Goal: Task Accomplishment & Management: Use online tool/utility

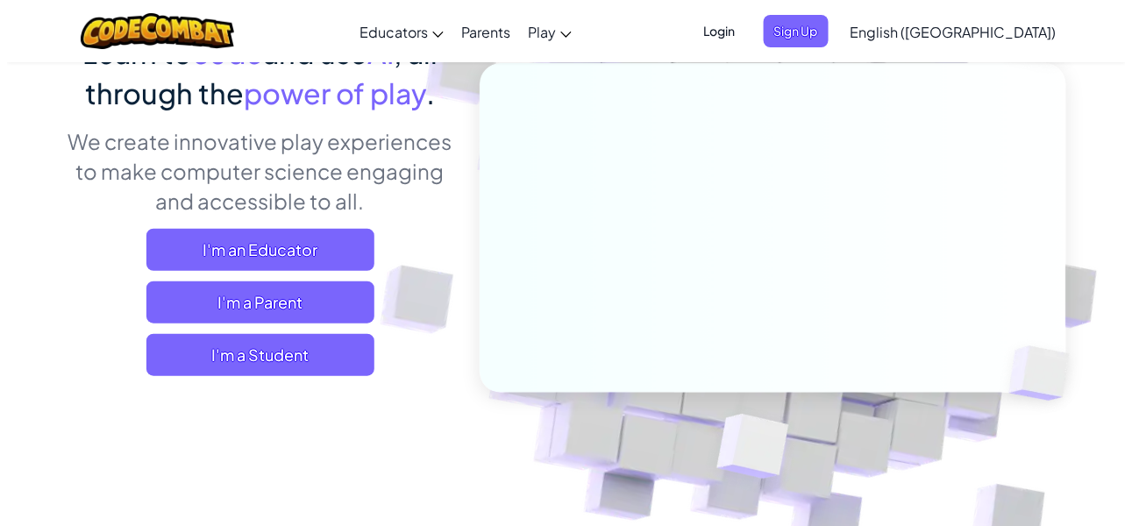
scroll to position [178, 0]
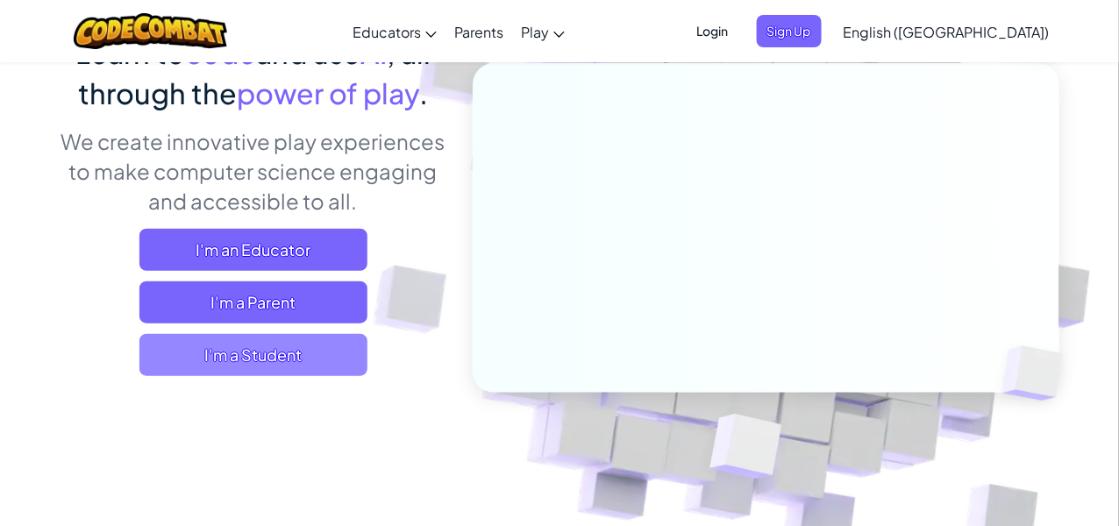
click at [259, 357] on span "I'm a Student" at bounding box center [253, 355] width 228 height 42
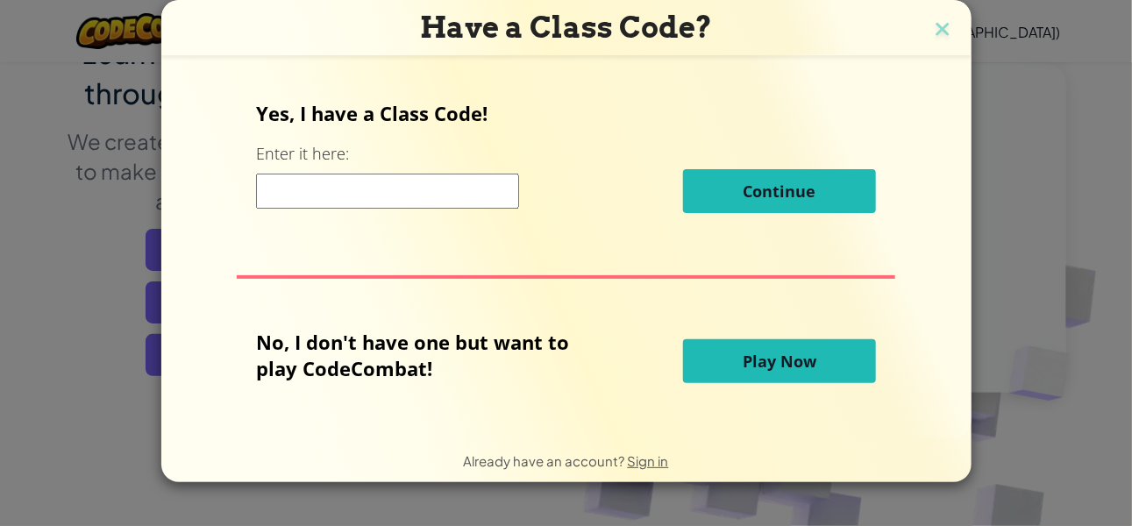
click at [437, 186] on input at bounding box center [387, 191] width 263 height 35
click at [771, 344] on button "Play Now" at bounding box center [779, 361] width 193 height 44
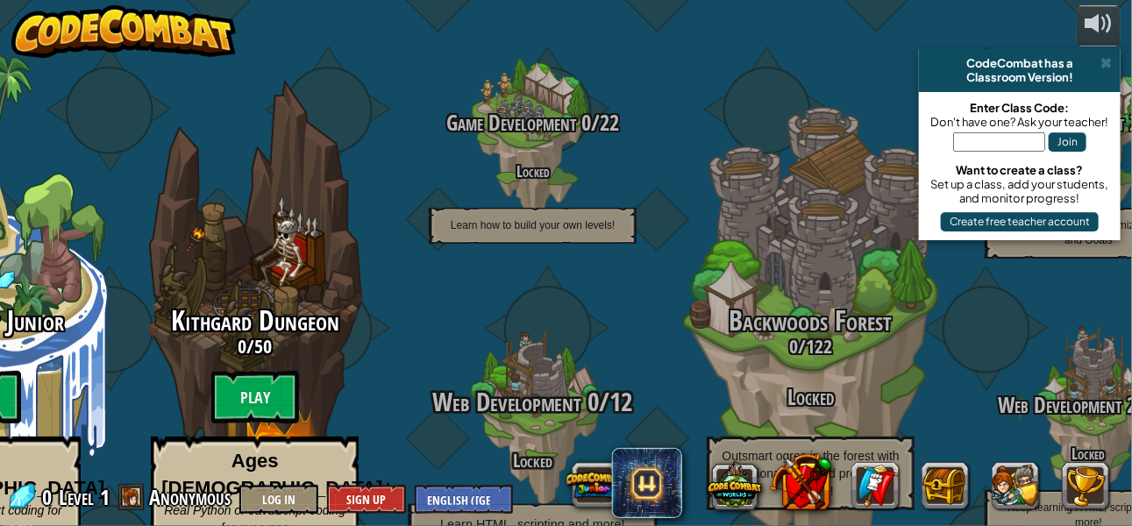
click at [643, 288] on div "Web Development 0 / 12 Locked Learn HTML, scripting and more!" at bounding box center [532, 420] width 333 height 333
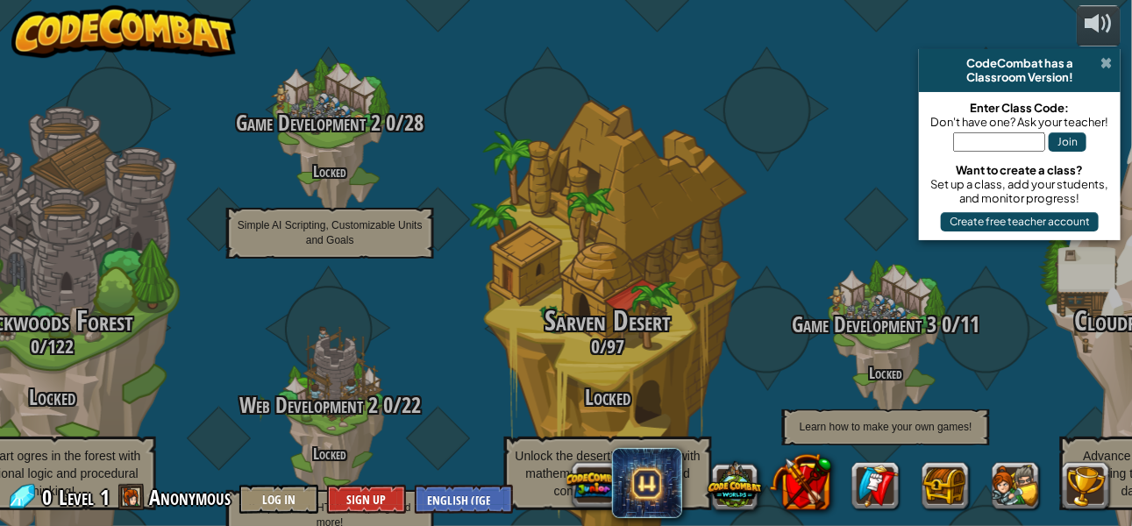
click at [1108, 58] on span at bounding box center [1105, 63] width 11 height 14
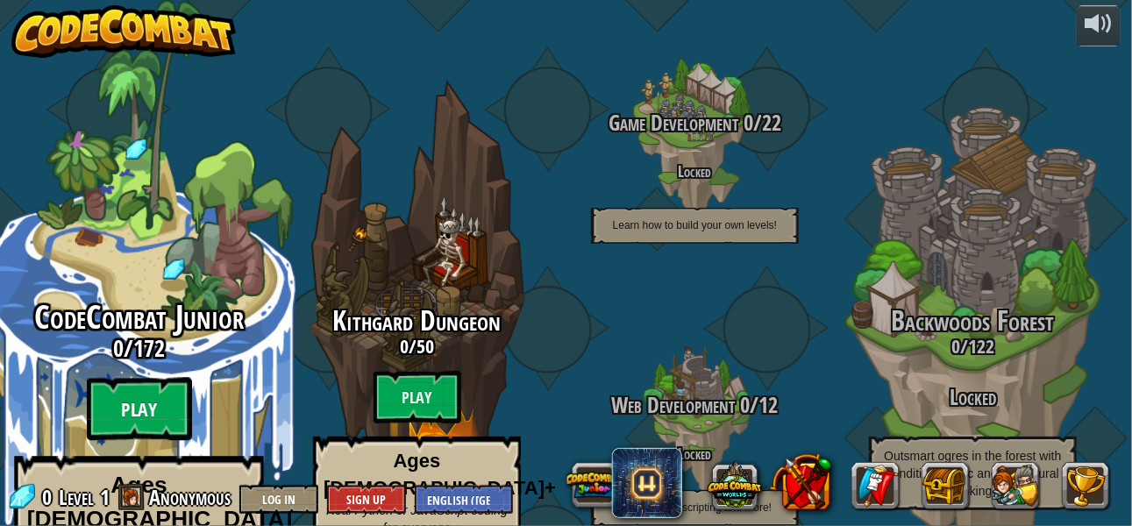
click at [140, 378] on btn "Play" at bounding box center [139, 409] width 105 height 63
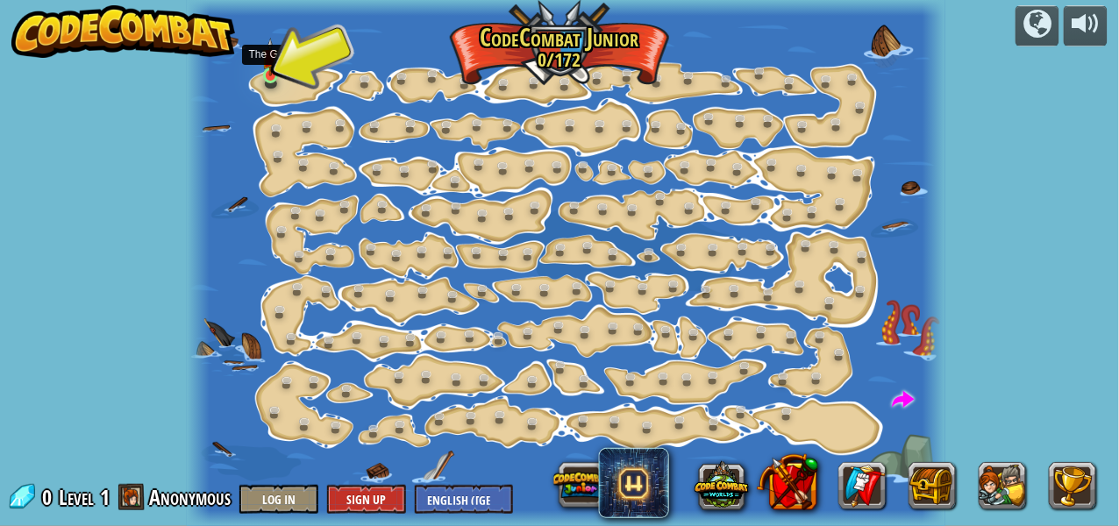
click at [274, 75] on img at bounding box center [270, 57] width 17 height 39
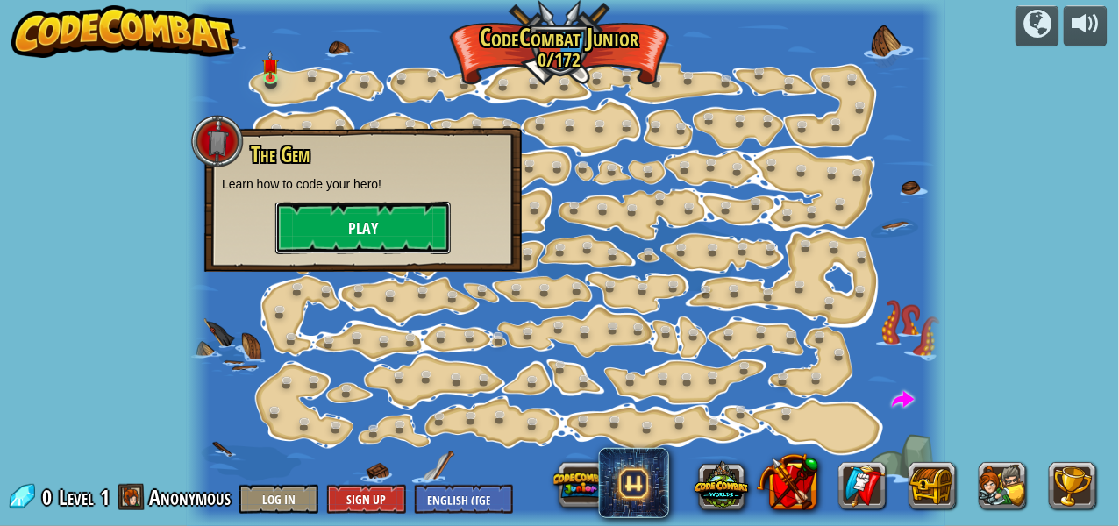
click at [354, 229] on button "Play" at bounding box center [362, 228] width 175 height 53
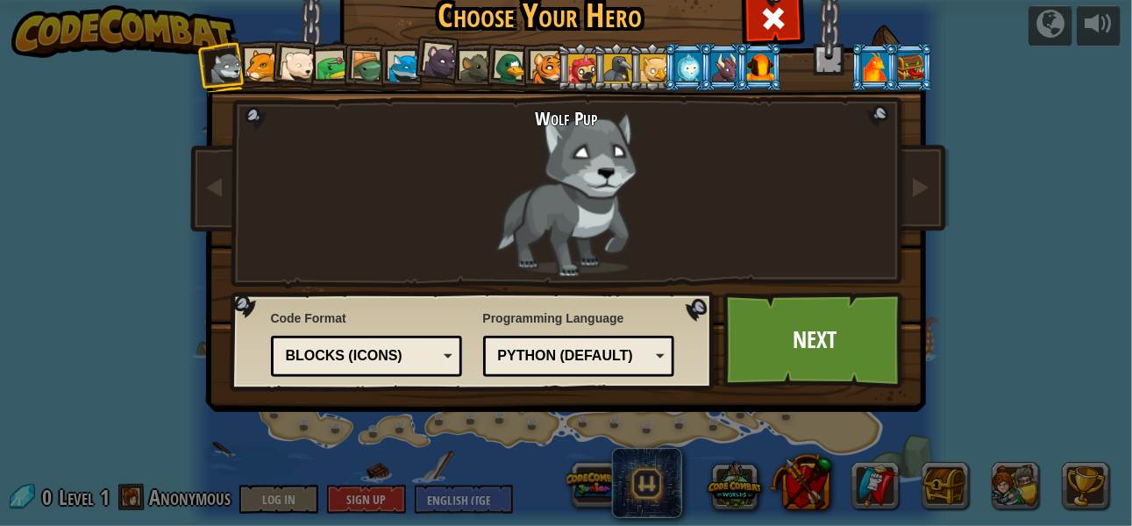
click at [336, 159] on div "Wolf Pup" at bounding box center [566, 192] width 460 height 169
click at [387, 364] on div "Blocks (Icons)" at bounding box center [362, 356] width 152 height 20
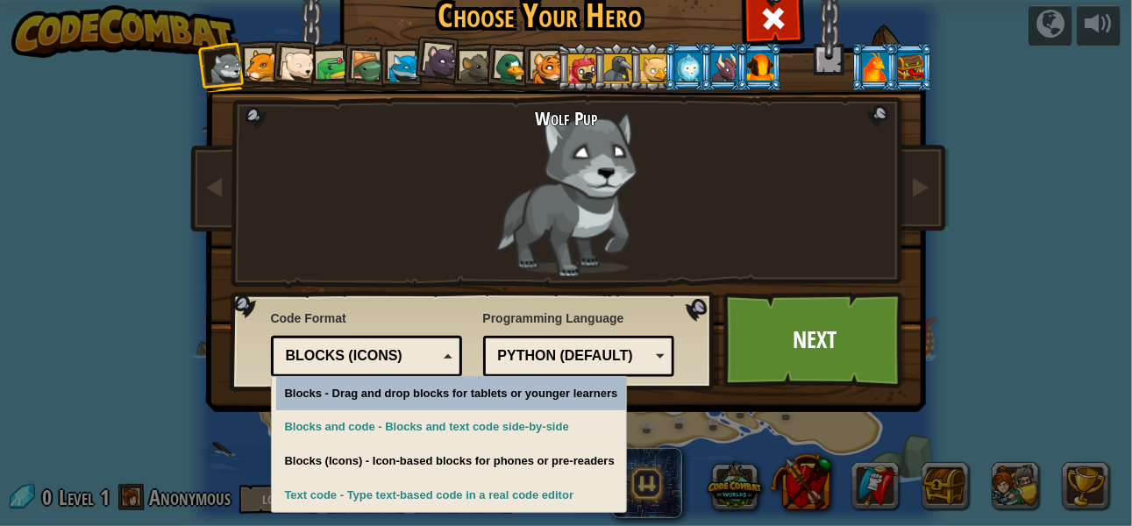
drag, startPoint x: 387, startPoint y: 364, endPoint x: 414, endPoint y: 365, distance: 27.2
click at [414, 365] on div "Blocks (Icons)" at bounding box center [362, 356] width 152 height 20
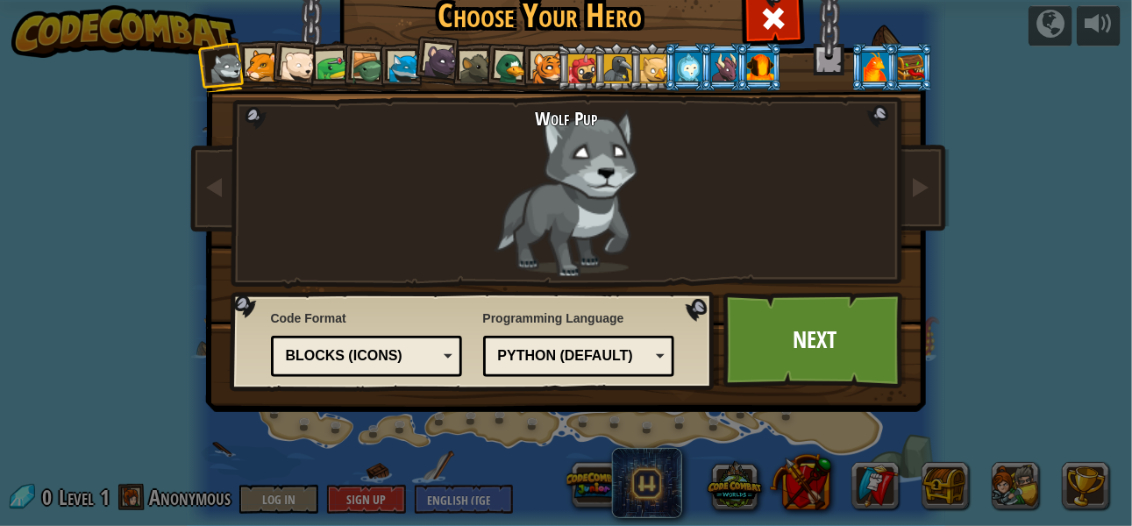
click at [418, 210] on div "Wolf Pup" at bounding box center [566, 192] width 460 height 169
click at [498, 353] on div "Python (Default)" at bounding box center [574, 356] width 152 height 20
click at [587, 323] on div "Programming Language Python (Default) JavaScript Lua C++ Java (Experimental) Py…" at bounding box center [579, 343] width 192 height 76
click at [412, 344] on div "Blocks (Icons)" at bounding box center [366, 356] width 169 height 27
click at [818, 344] on link "Next" at bounding box center [814, 340] width 183 height 96
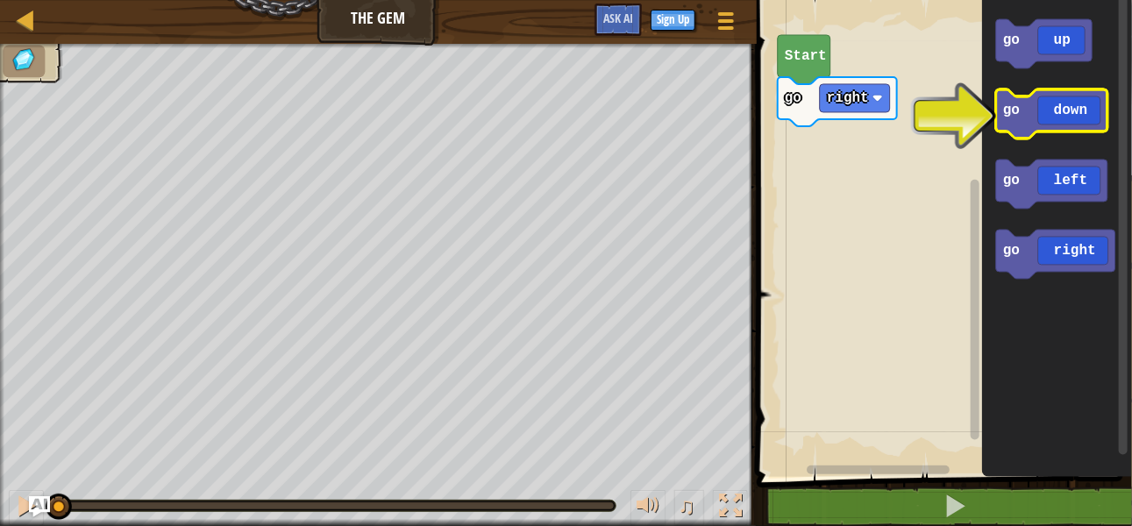
click at [1072, 124] on icon "Blockly Workspace" at bounding box center [1051, 113] width 111 height 49
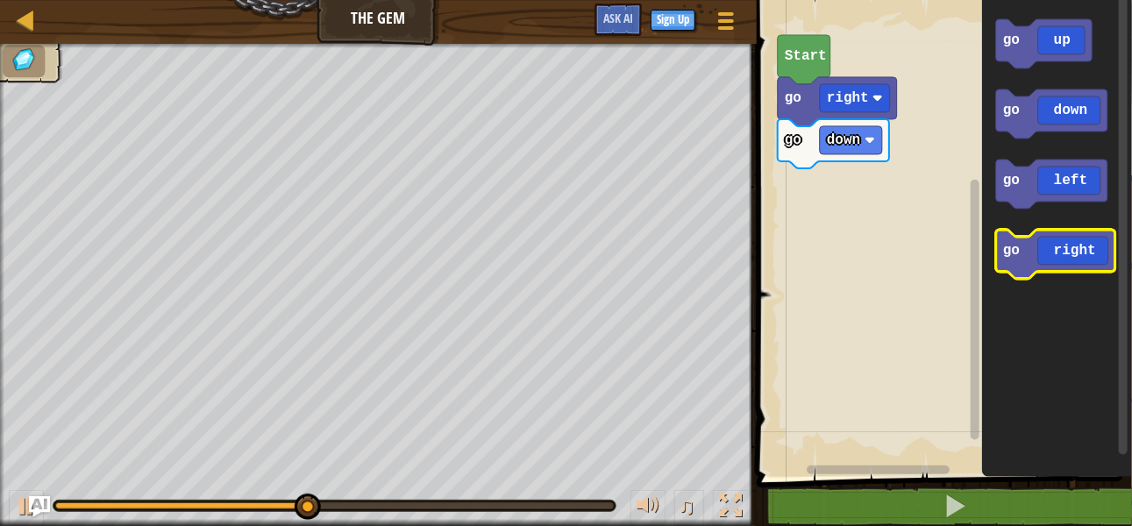
click at [1042, 249] on icon "Blockly Workspace" at bounding box center [1055, 254] width 119 height 49
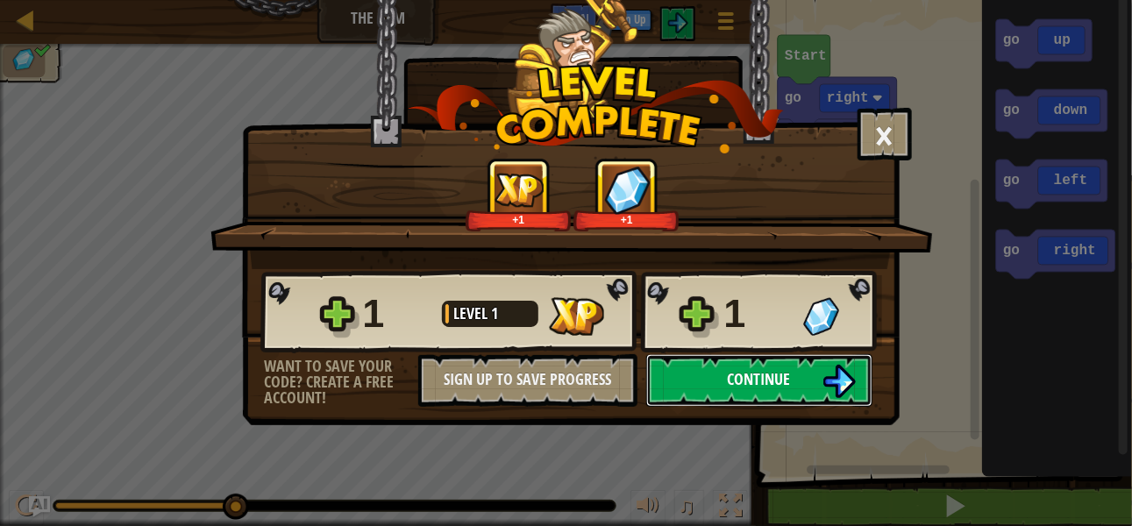
click at [787, 387] on span "Continue" at bounding box center [759, 379] width 63 height 22
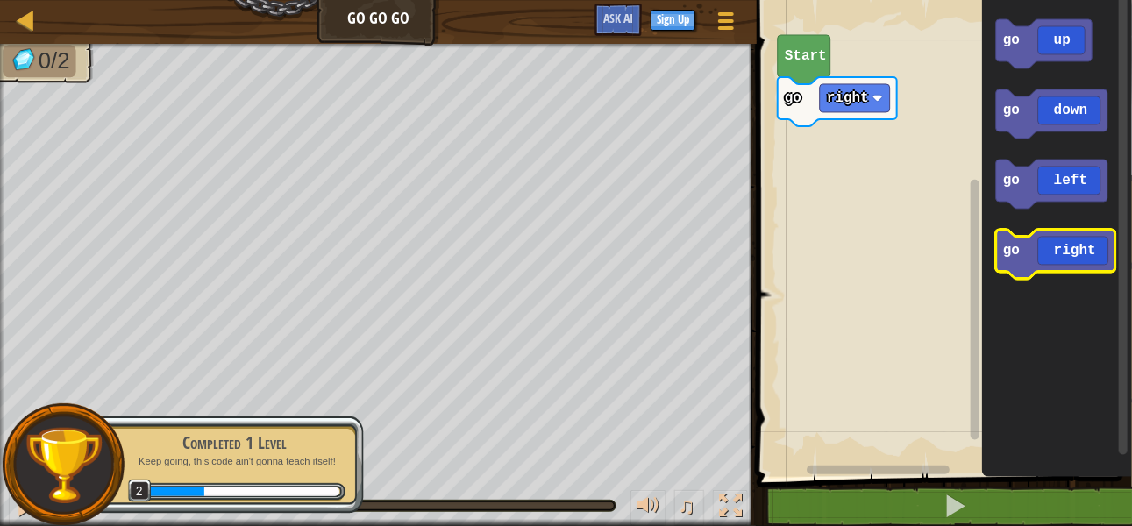
click at [1053, 240] on icon "Blockly Workspace" at bounding box center [1055, 254] width 119 height 49
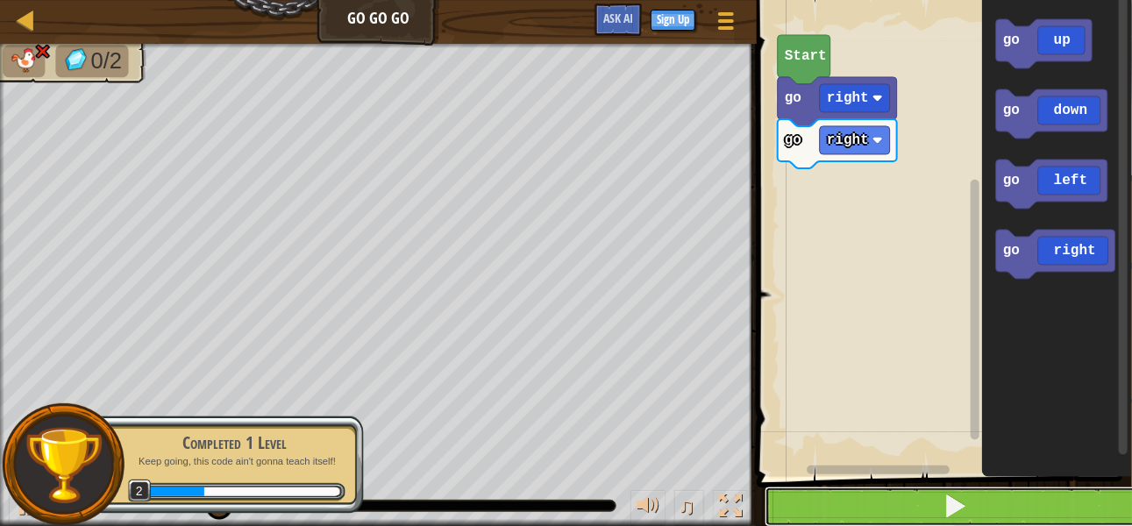
click at [875, 506] on button at bounding box center [954, 507] width 380 height 40
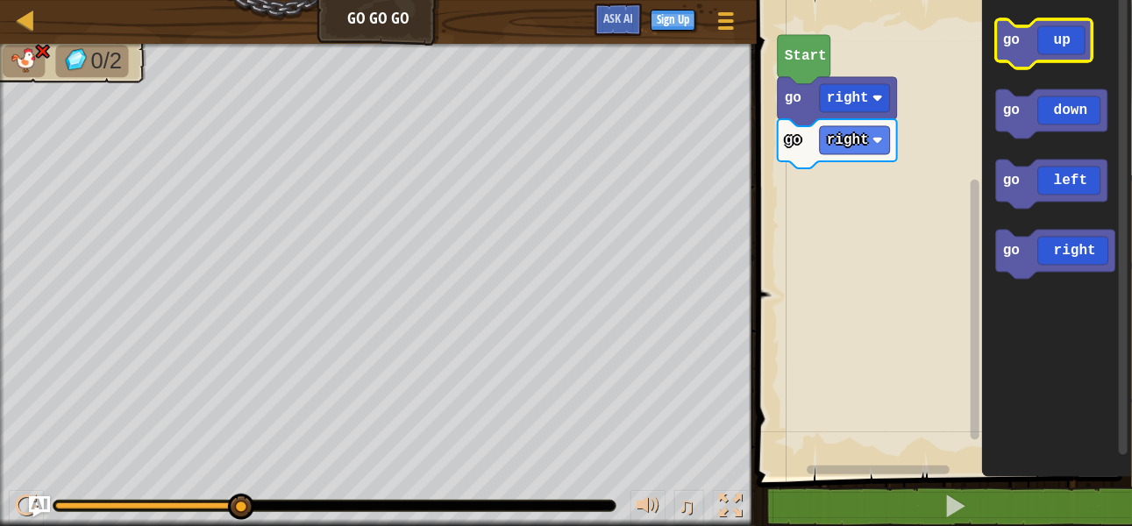
click at [1064, 62] on rect "Blockly Workspace" at bounding box center [1044, 43] width 96 height 49
click at [1056, 48] on icon "Blockly Workspace" at bounding box center [1044, 43] width 96 height 49
click at [1077, 31] on icon "Blockly Workspace" at bounding box center [1044, 43] width 96 height 49
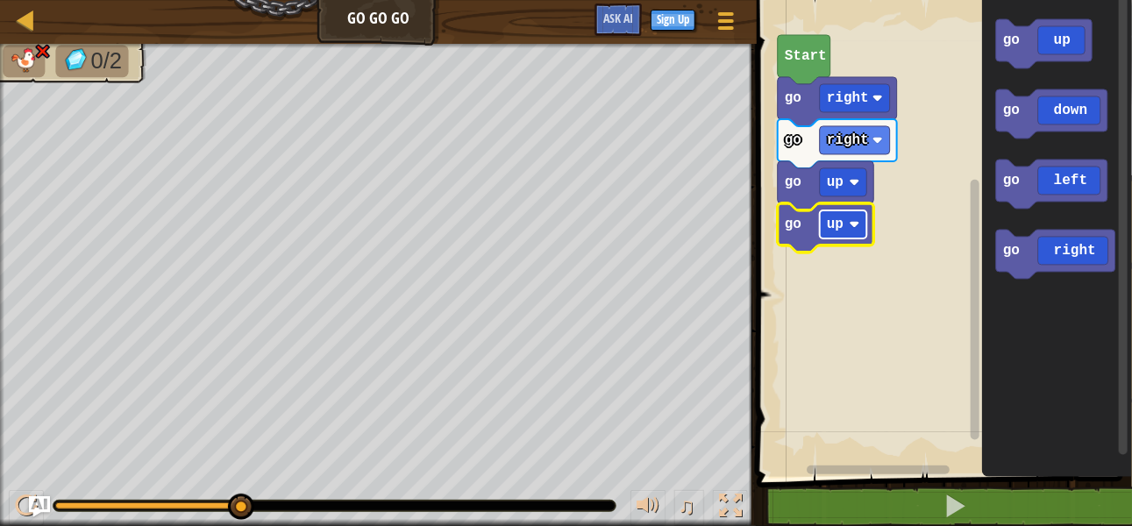
click at [852, 210] on rect "Blockly Workspace" at bounding box center [843, 224] width 47 height 28
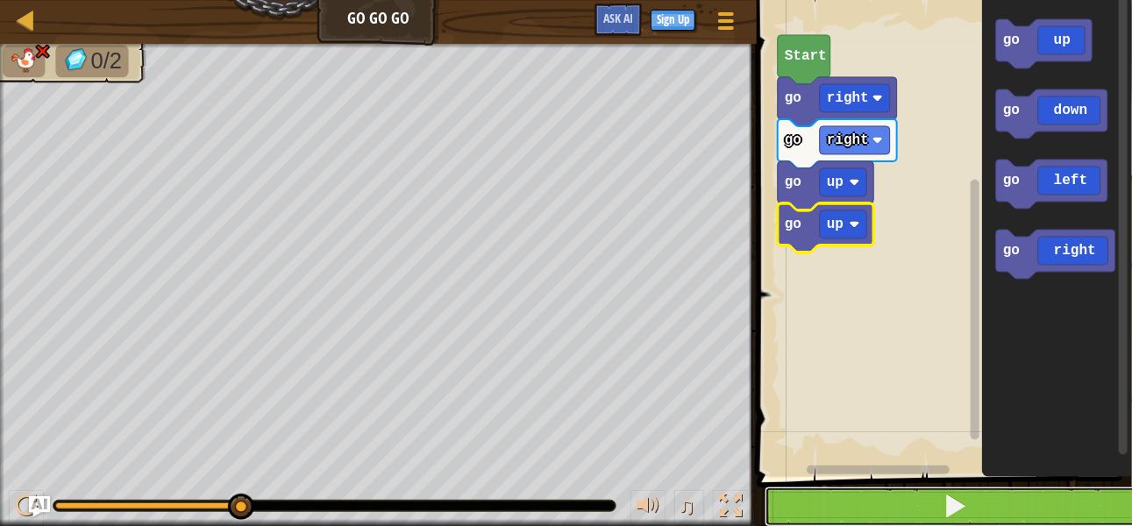
click at [834, 513] on button at bounding box center [954, 507] width 380 height 40
